Goal: Task Accomplishment & Management: Manage account settings

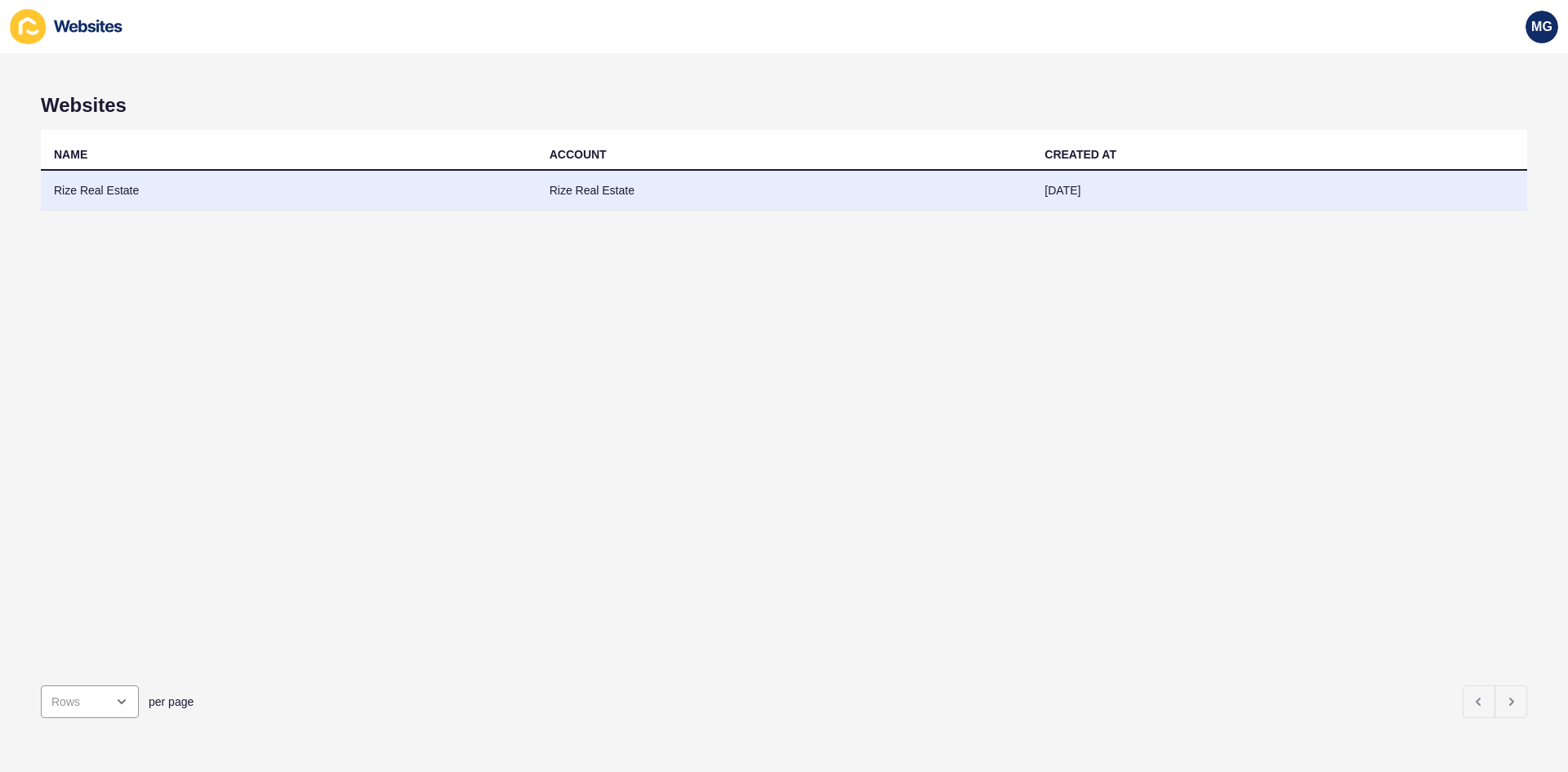
click at [603, 185] on td "Rize Real Estate" at bounding box center [784, 191] width 495 height 40
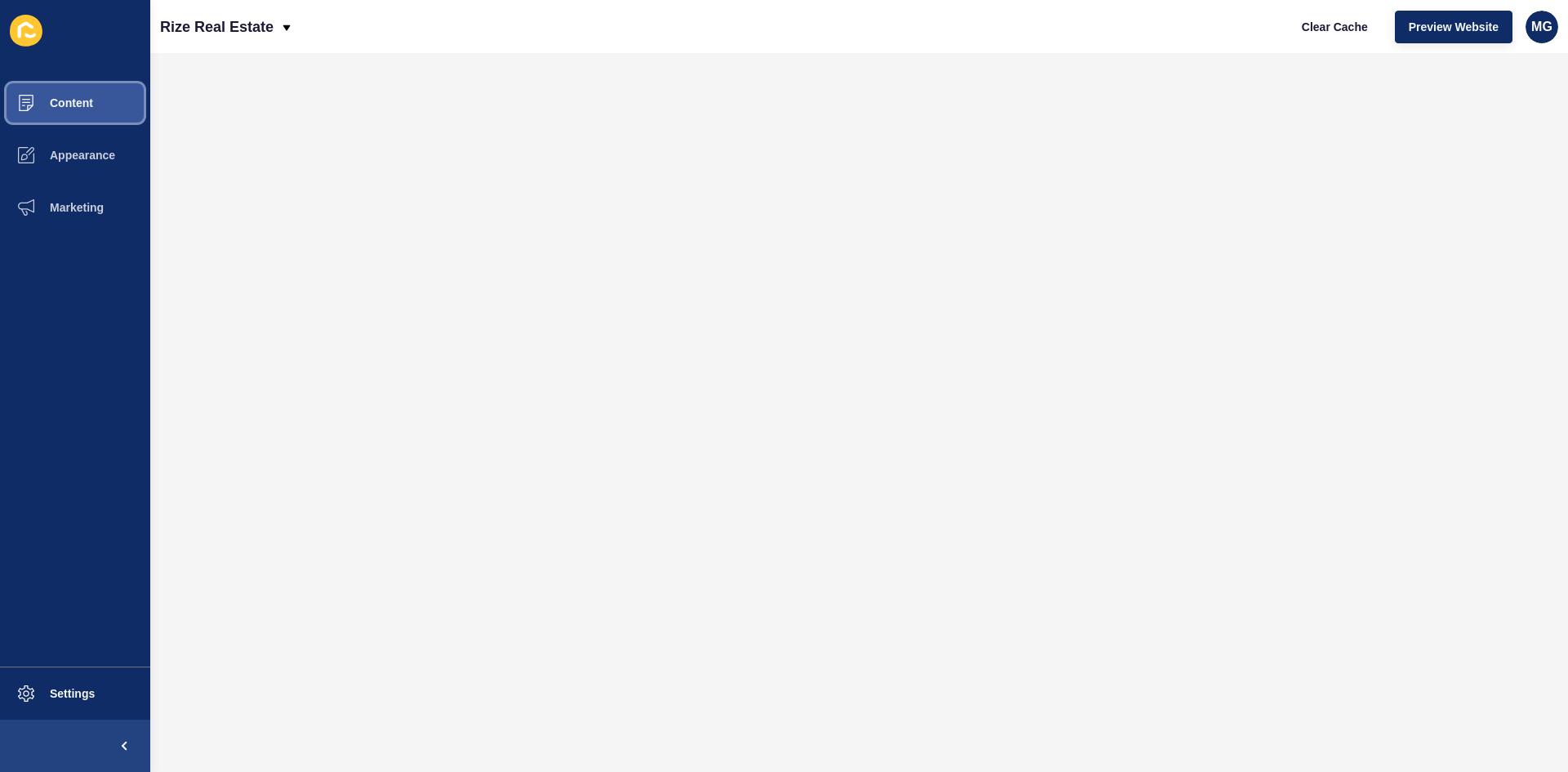
click at [70, 125] on button "Content" at bounding box center [75, 102] width 150 height 52
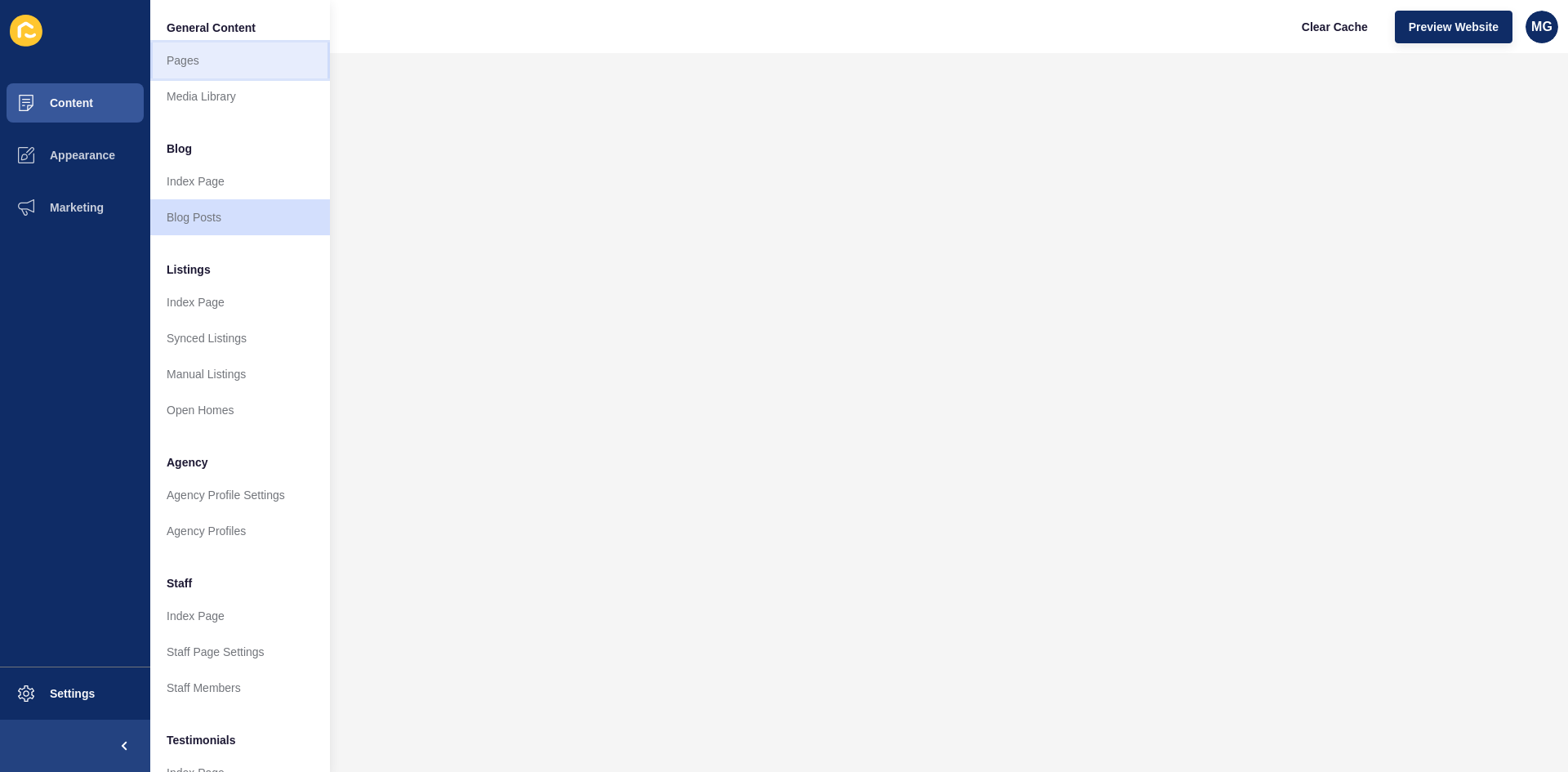
click at [203, 71] on link "Pages" at bounding box center [240, 60] width 179 height 36
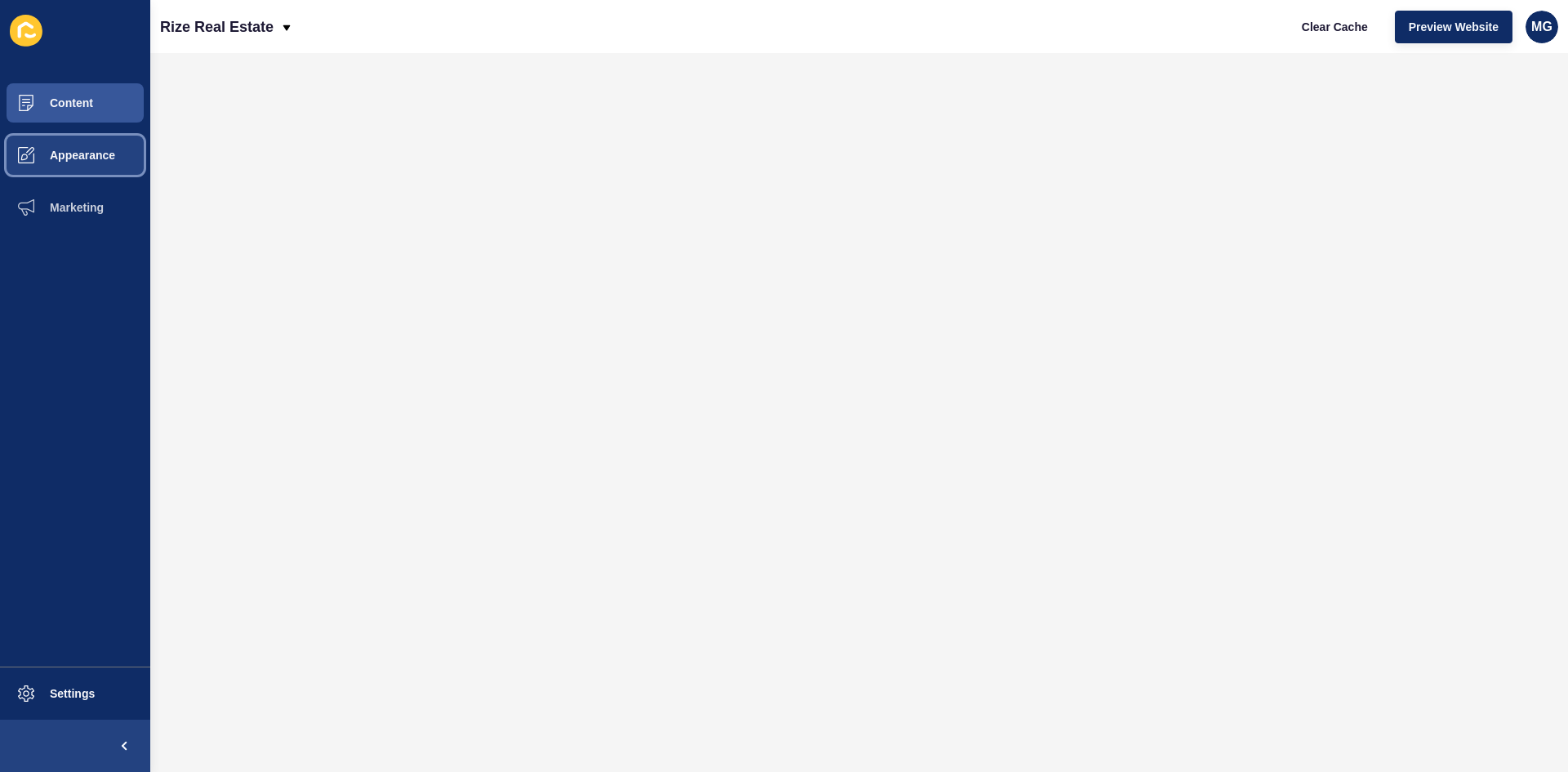
click at [105, 155] on span "Appearance" at bounding box center [56, 156] width 118 height 13
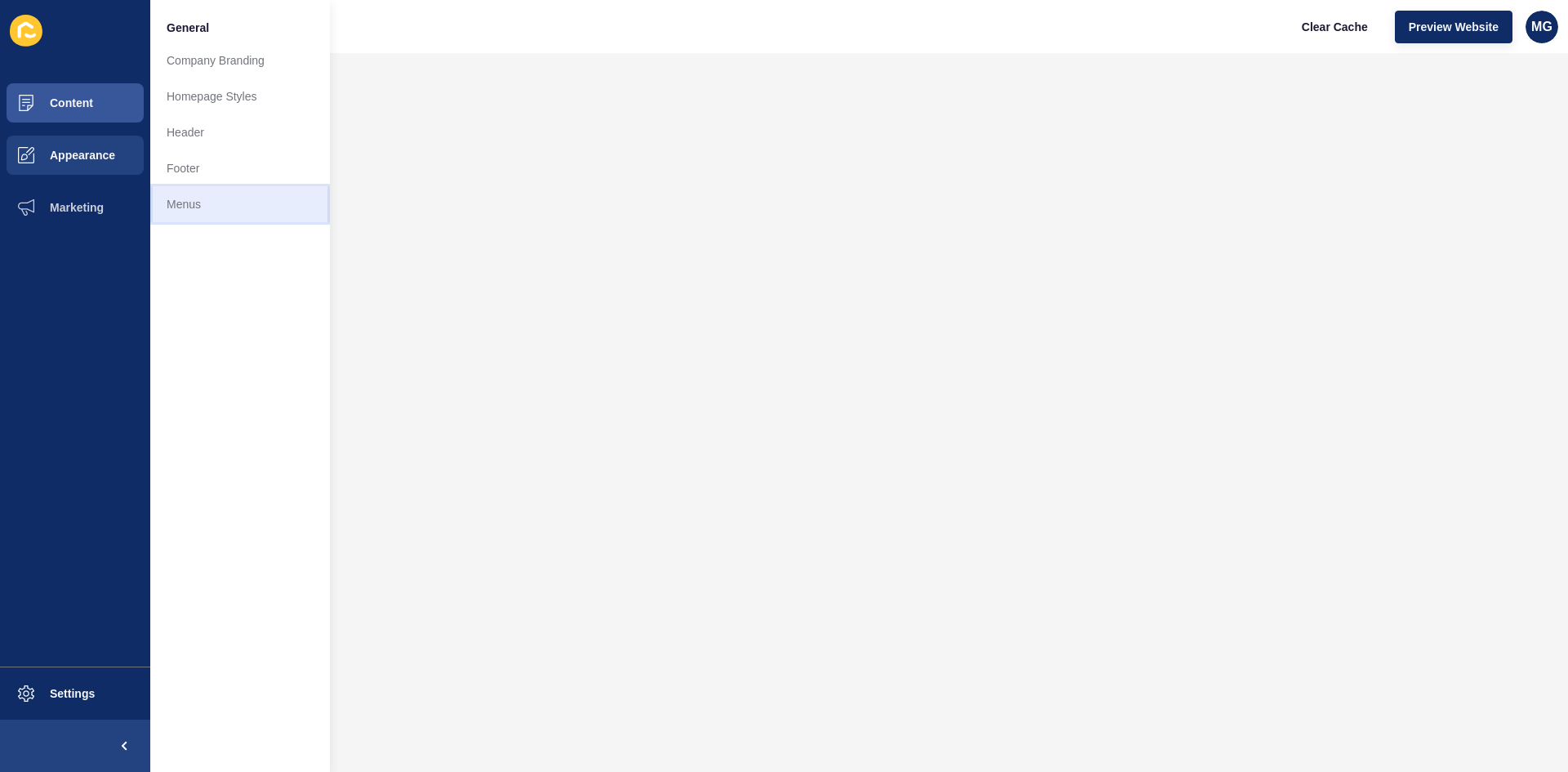
click at [187, 200] on link "Menus" at bounding box center [240, 204] width 179 height 36
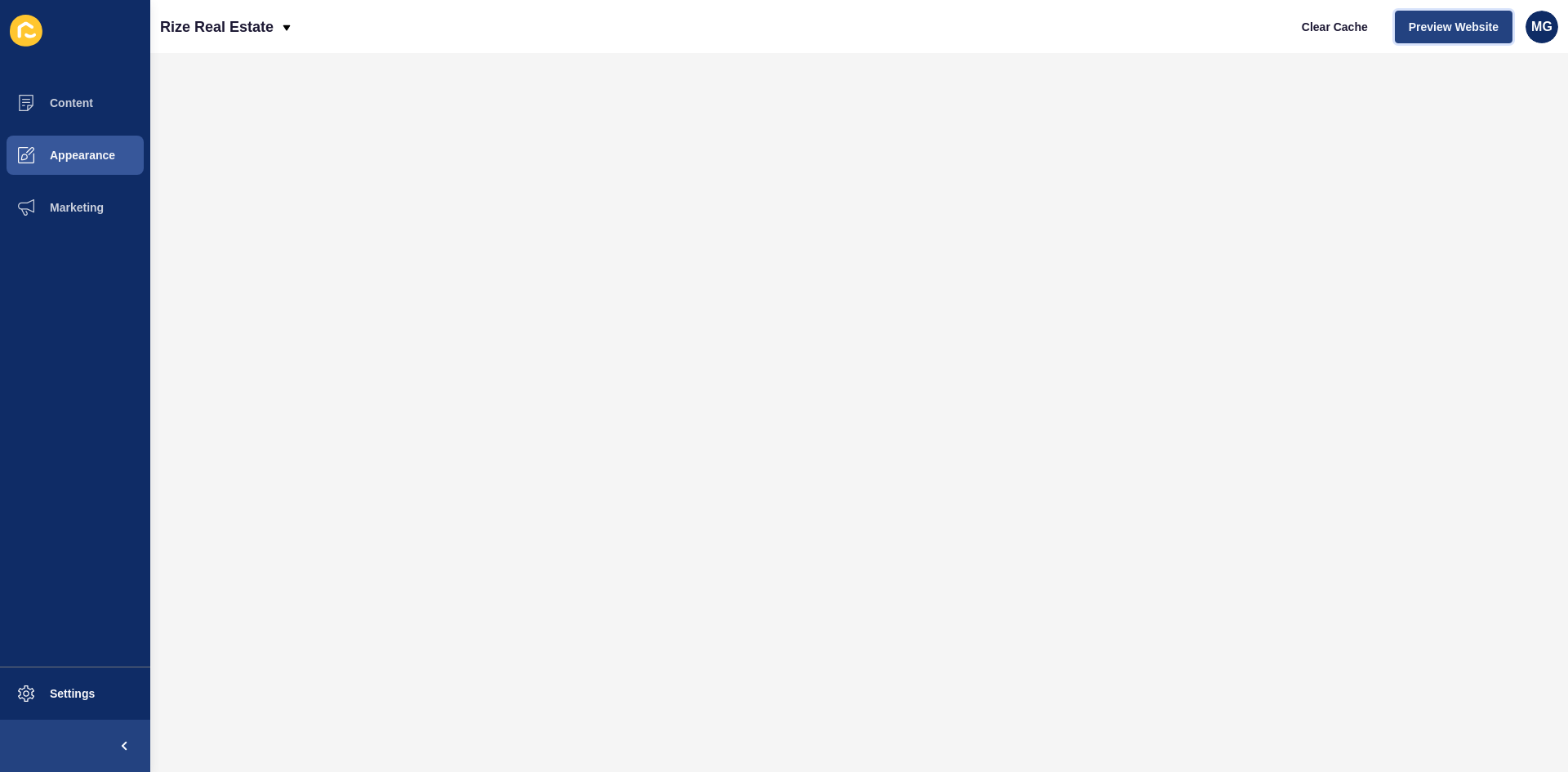
click at [1421, 25] on span "Preview Website" at bounding box center [1453, 26] width 90 height 16
click at [71, 105] on span "Content" at bounding box center [44, 103] width 95 height 13
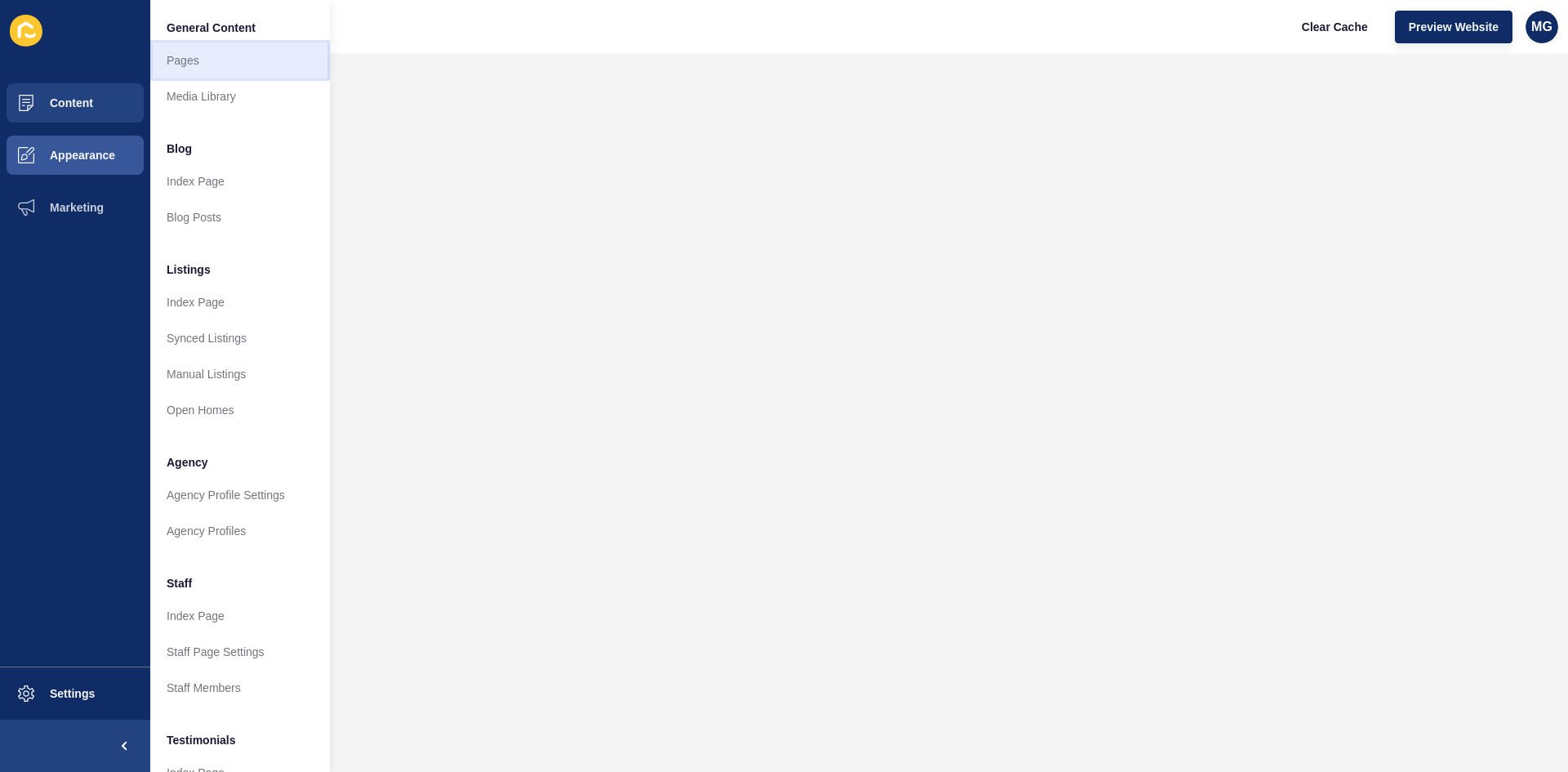
click at [196, 53] on link "Pages" at bounding box center [240, 60] width 179 height 36
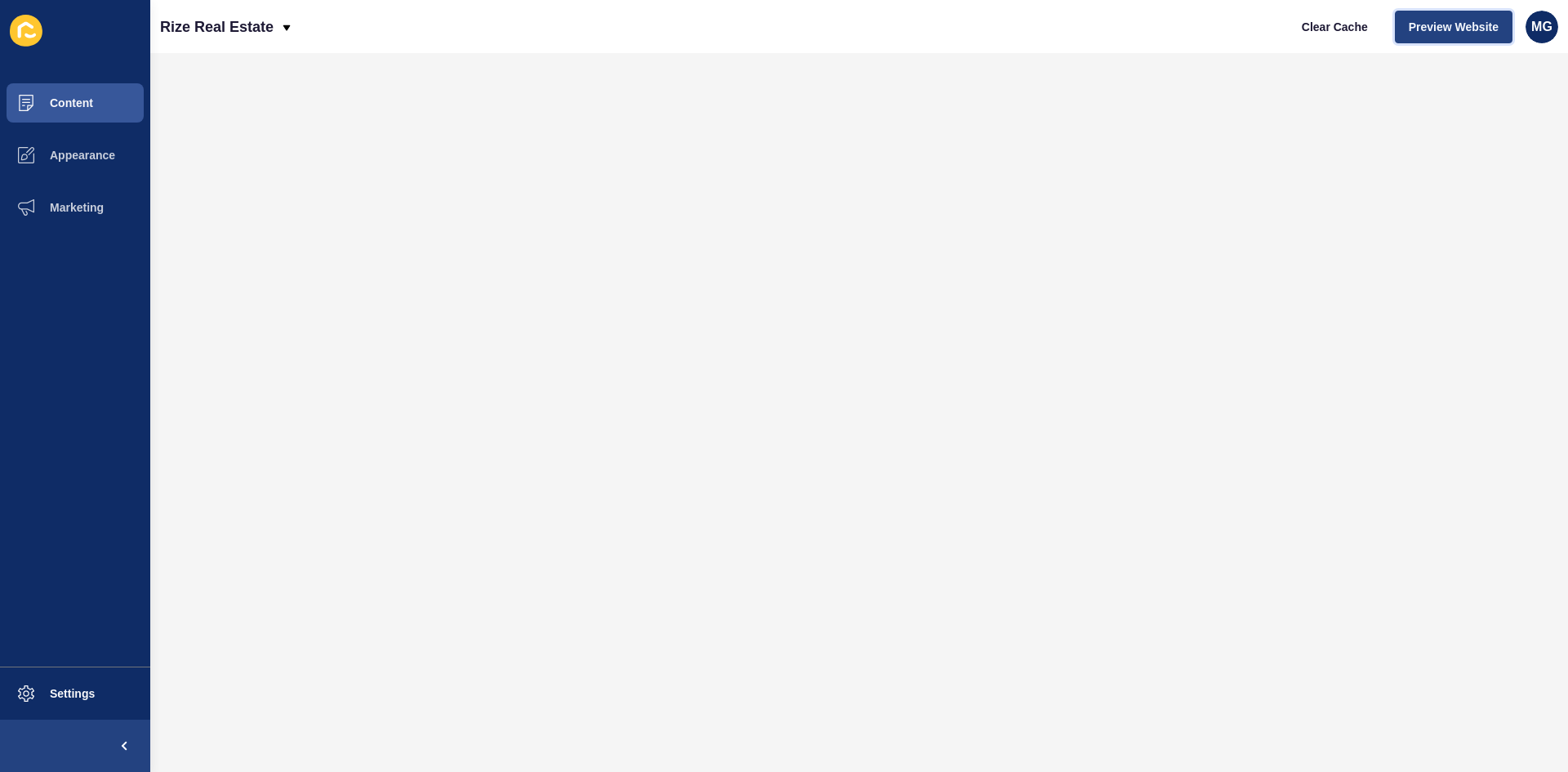
click at [1443, 25] on span "Preview Website" at bounding box center [1453, 26] width 90 height 16
click at [1455, 20] on span "Preview Website" at bounding box center [1453, 26] width 90 height 16
click at [64, 100] on span "Content" at bounding box center [44, 103] width 95 height 13
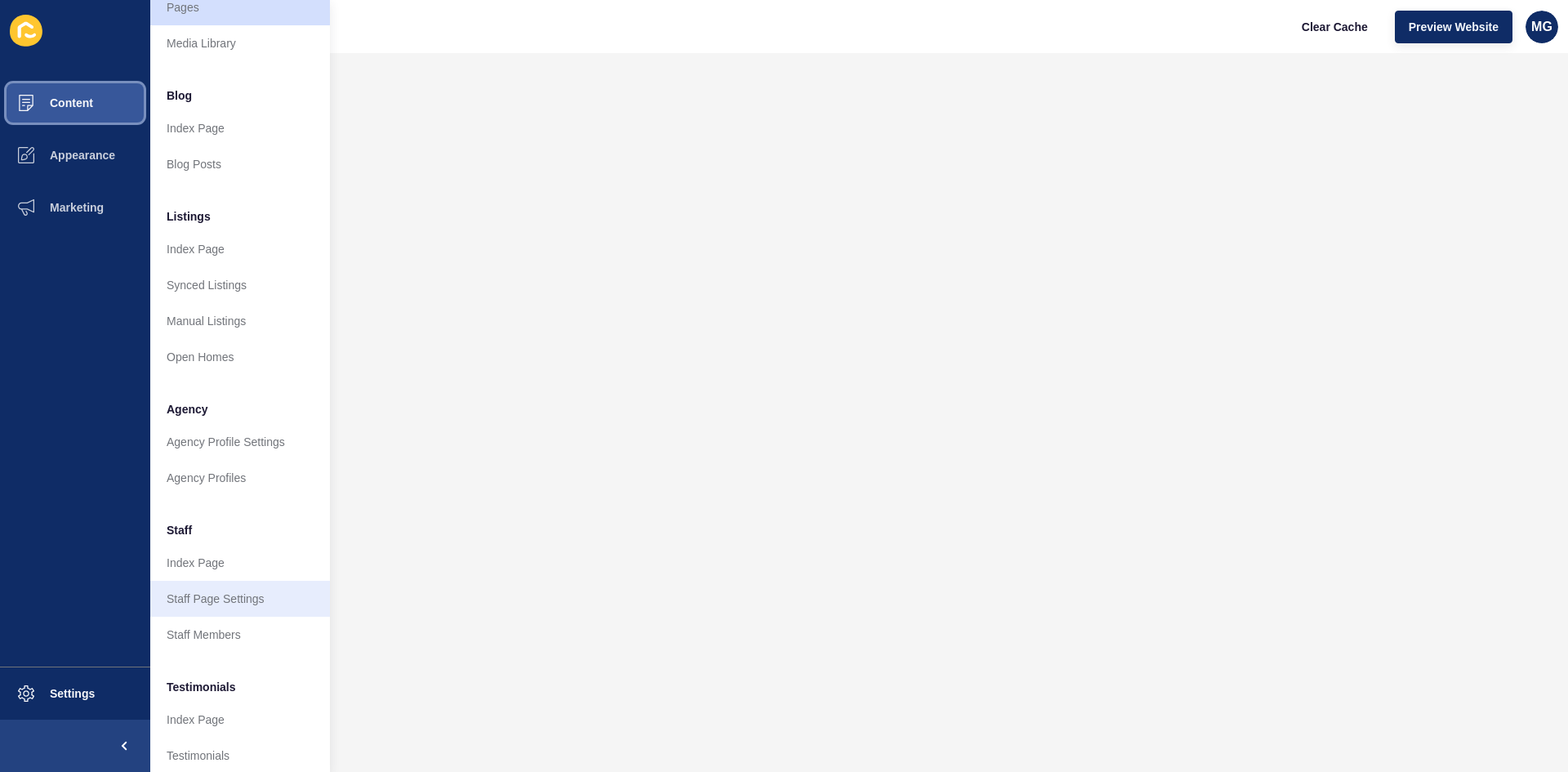
scroll to position [82, 0]
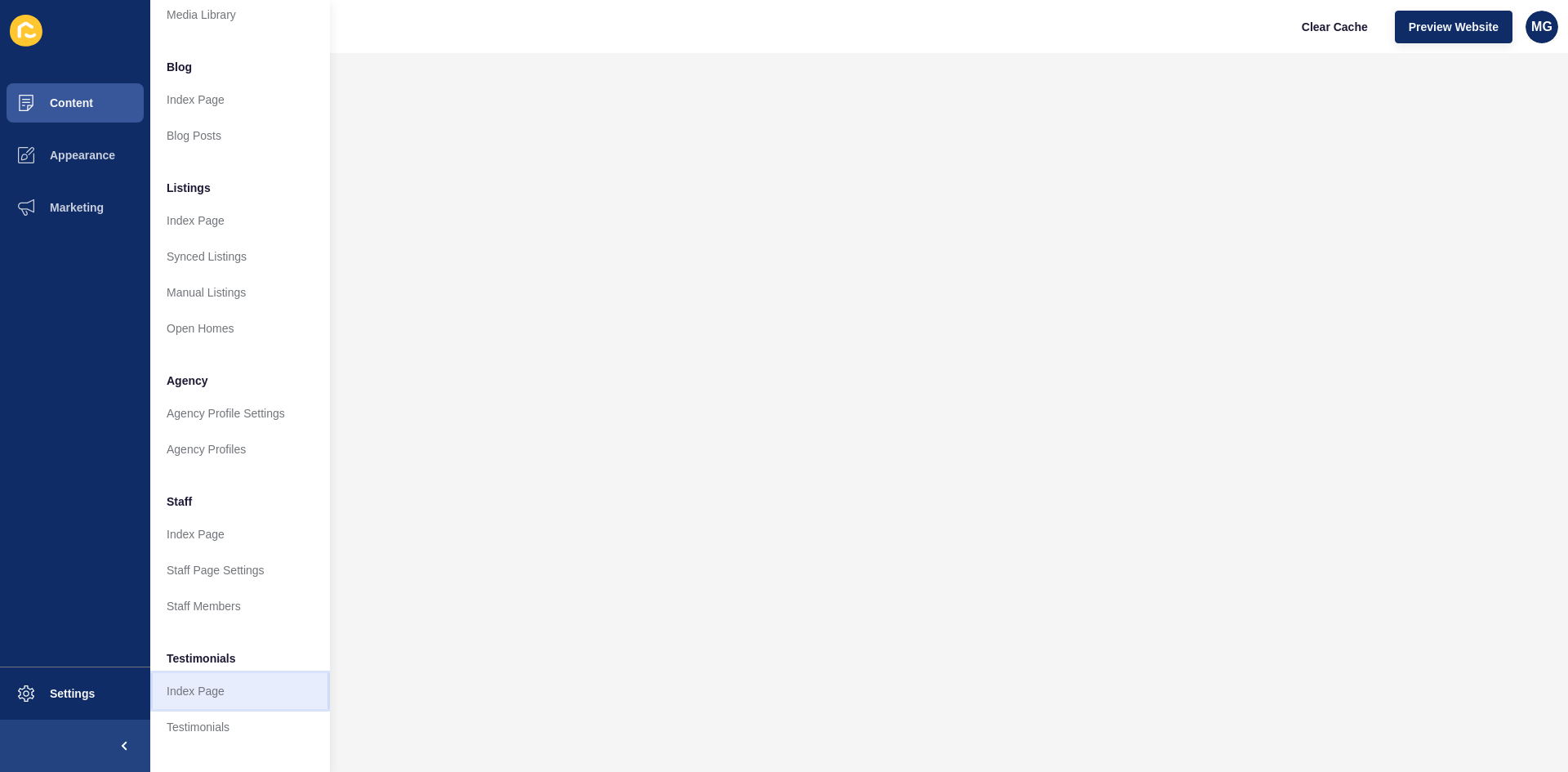
click at [209, 689] on link "Index Page" at bounding box center [240, 691] width 179 height 36
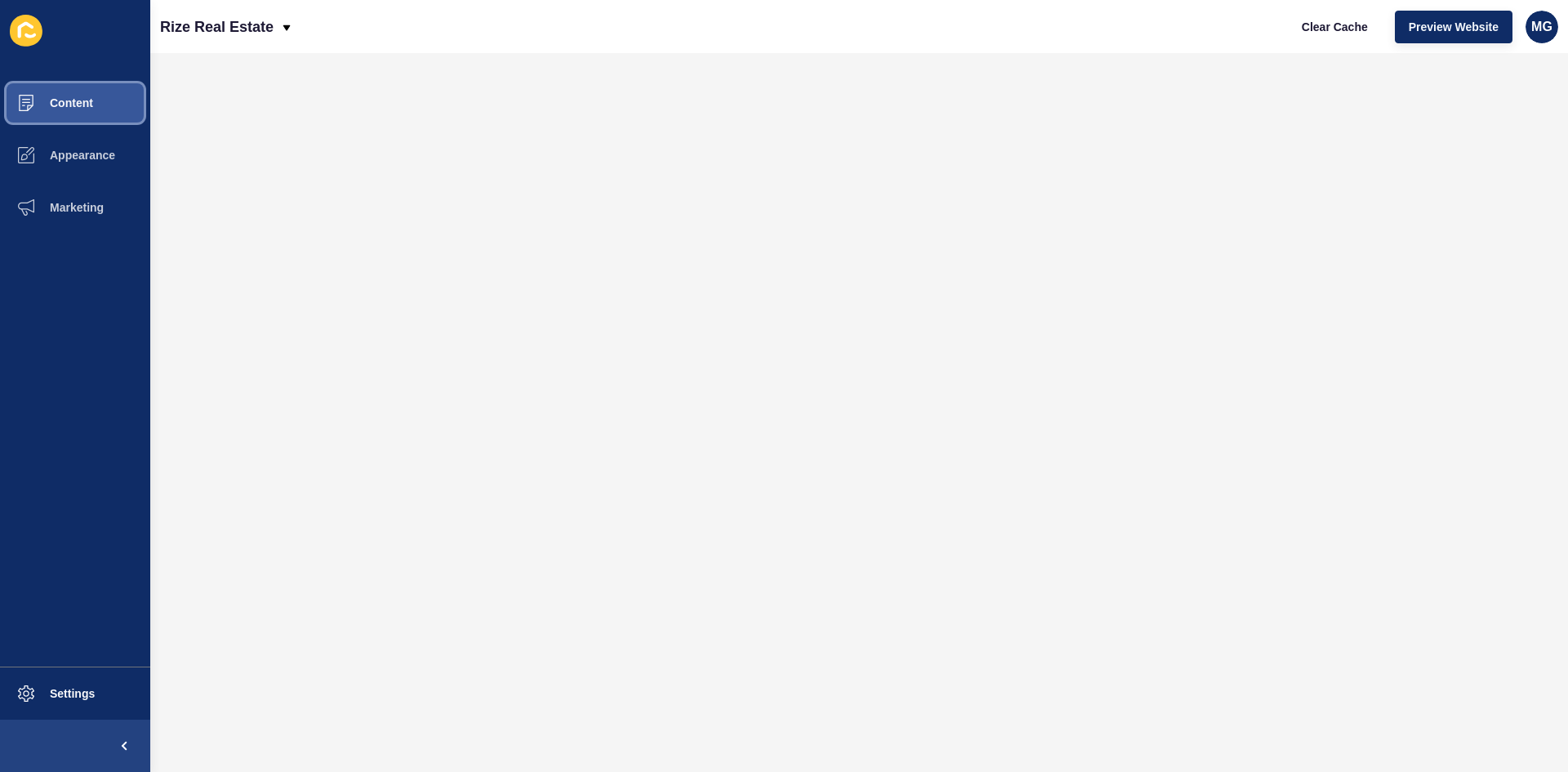
click at [68, 107] on span "Content" at bounding box center [44, 103] width 95 height 13
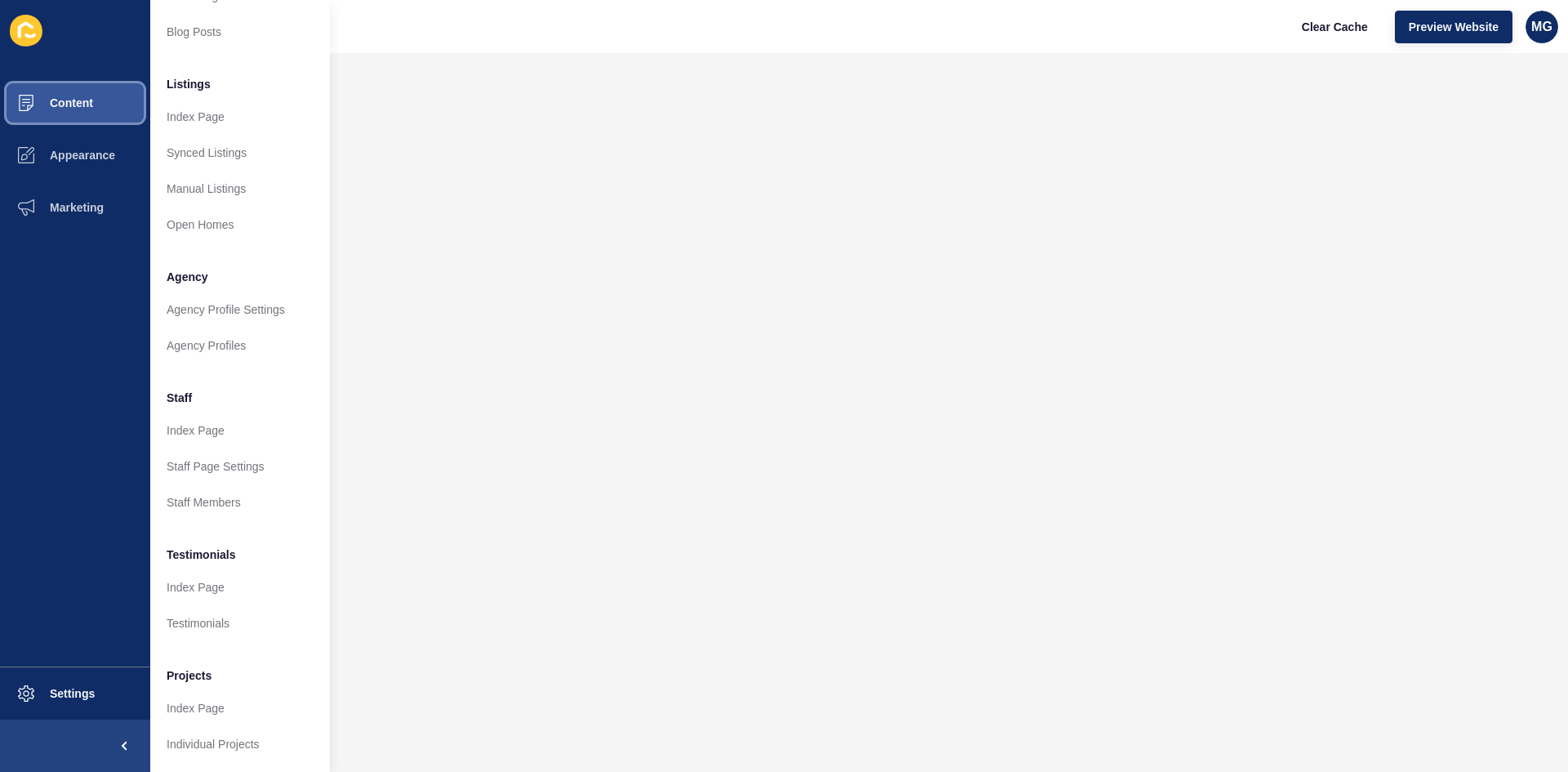
scroll to position [199, 0]
click at [194, 611] on link "Testimonials" at bounding box center [240, 623] width 179 height 36
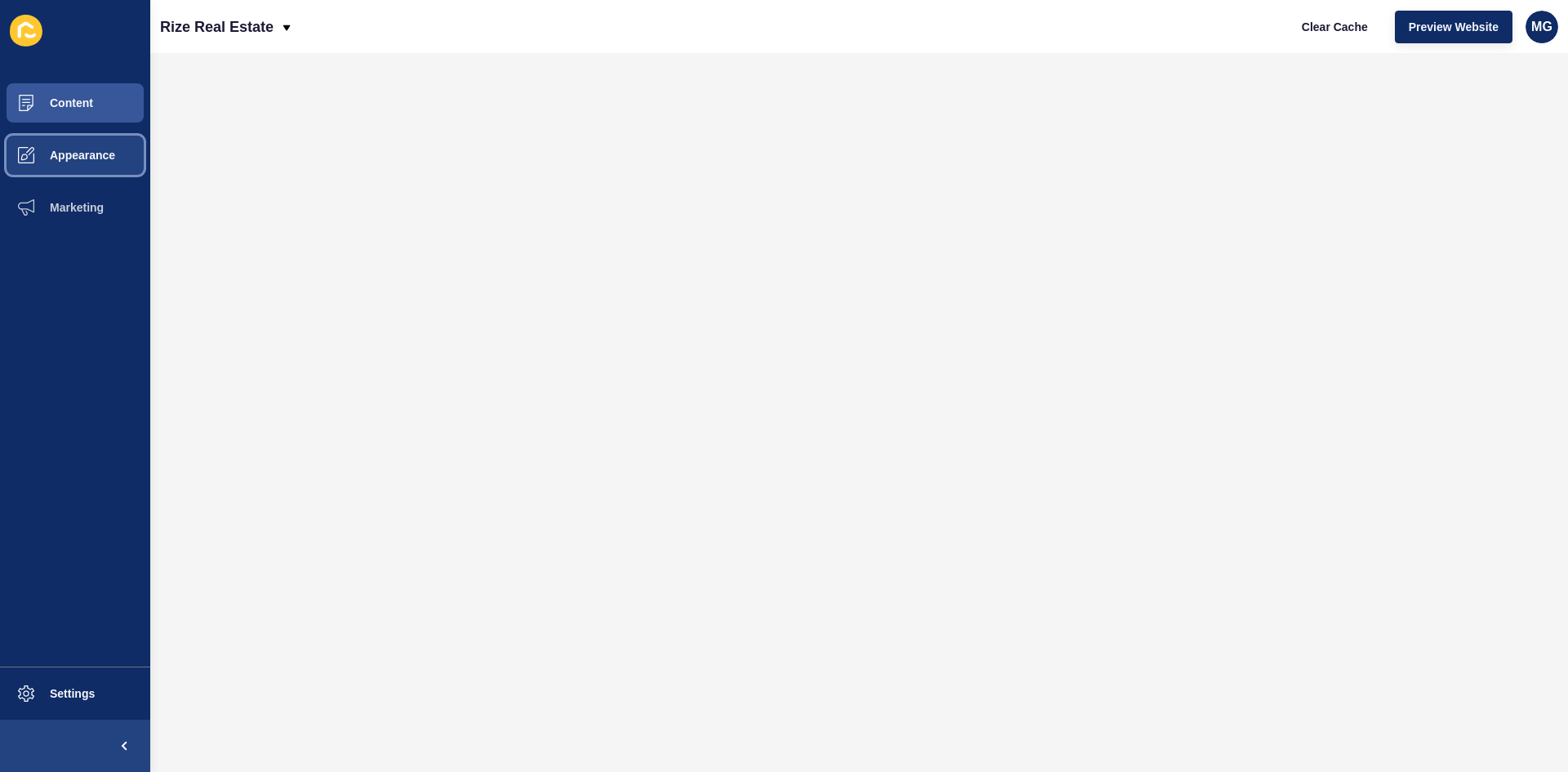
click at [90, 153] on span "Appearance" at bounding box center [56, 156] width 118 height 13
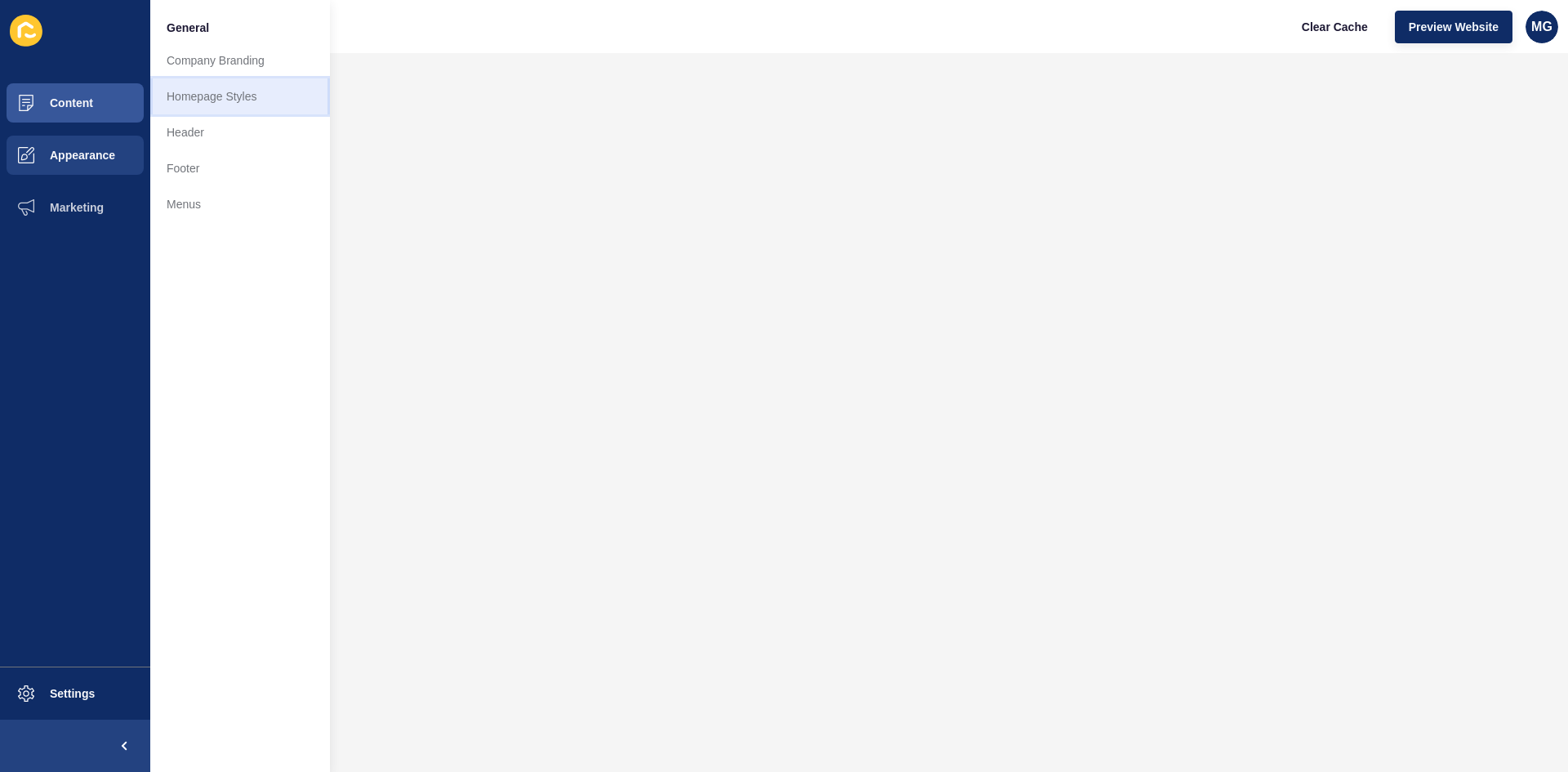
click at [212, 100] on link "Homepage Styles" at bounding box center [240, 96] width 179 height 36
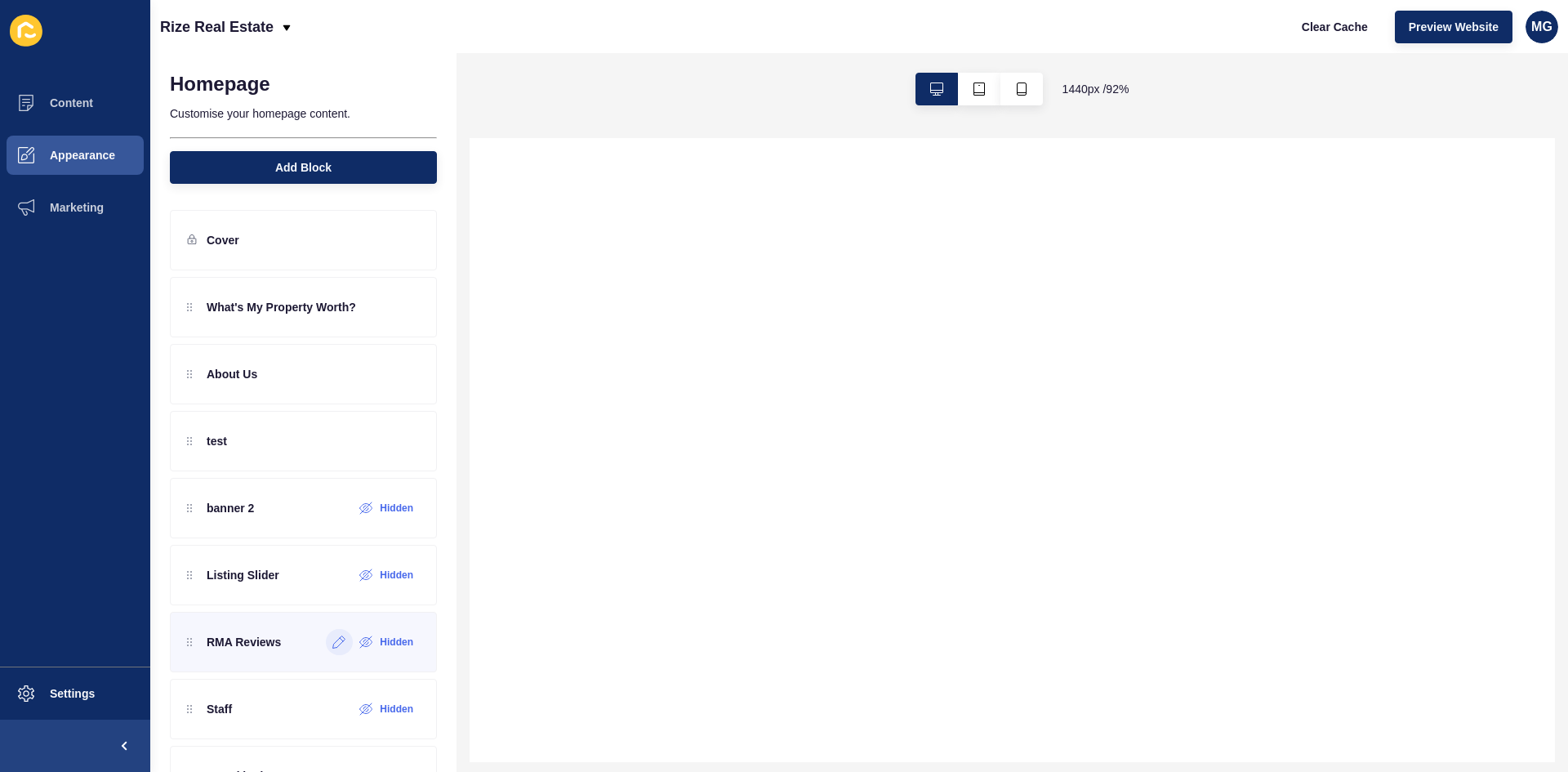
click at [333, 642] on icon at bounding box center [339, 642] width 12 height 12
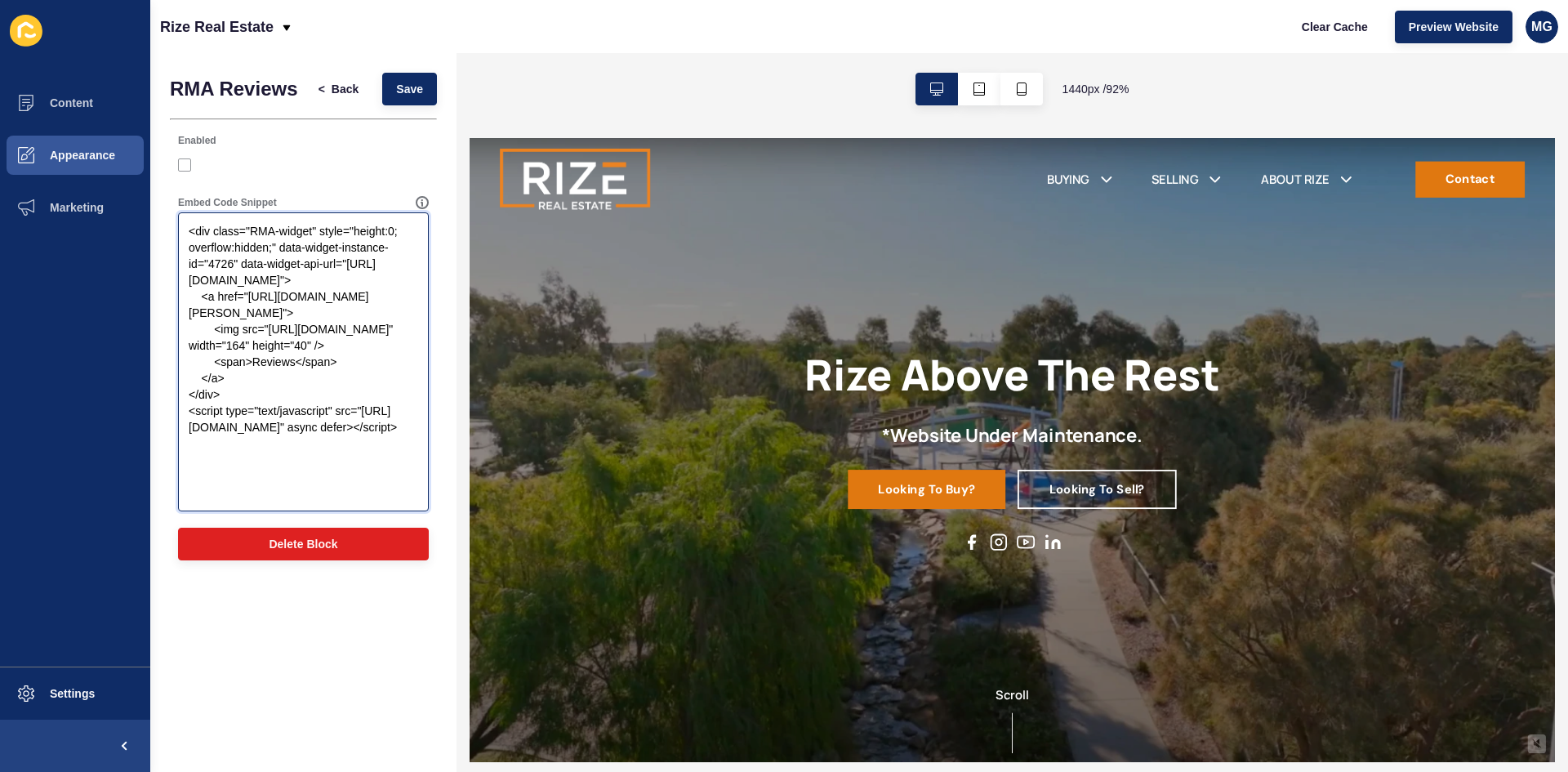
drag, startPoint x: 375, startPoint y: 501, endPoint x: 205, endPoint y: 223, distance: 325.9
click at [190, 222] on textarea "<div class="RMA-widget" style="height:0; overflow:hidden;" data-widget-instance…" at bounding box center [303, 362] width 246 height 294
